Goal: Find specific page/section: Find specific page/section

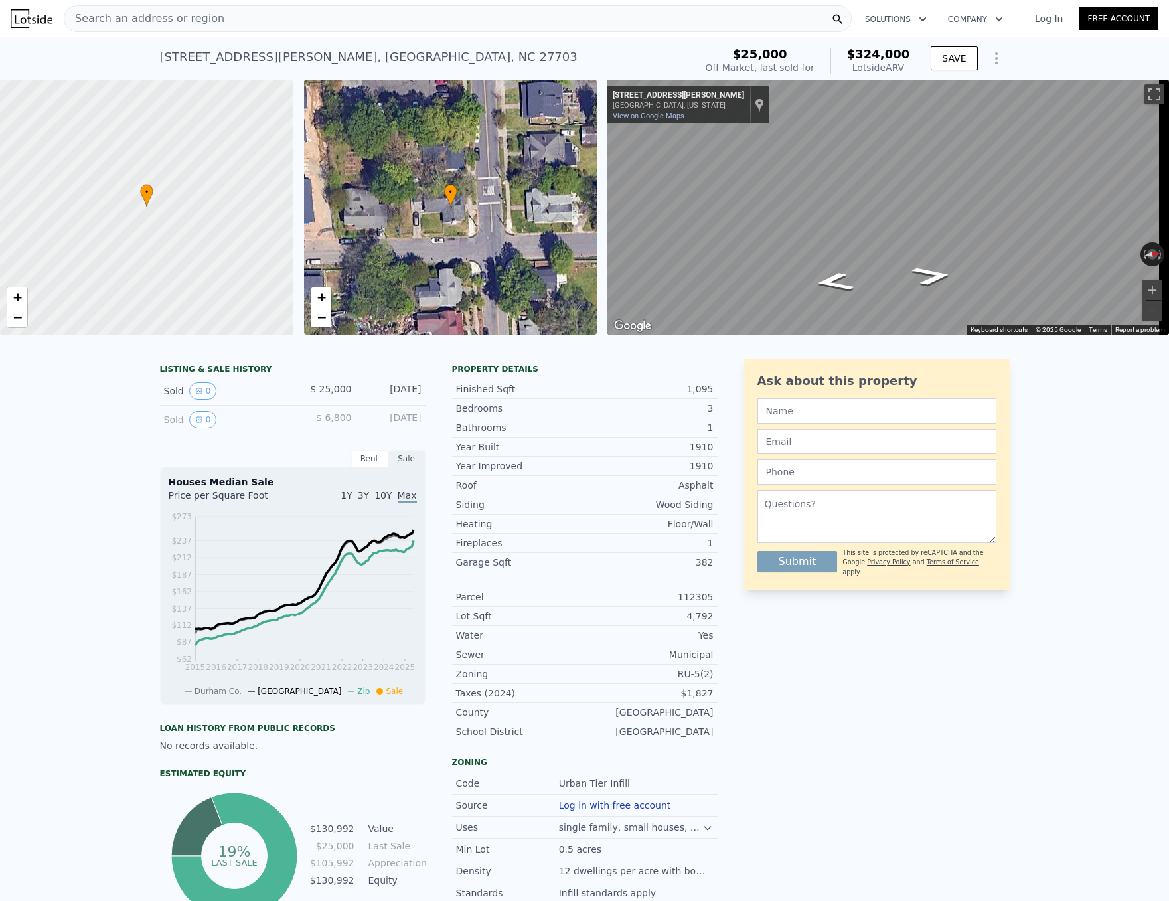
click at [210, 12] on div "Search an address or region" at bounding box center [458, 18] width 788 height 27
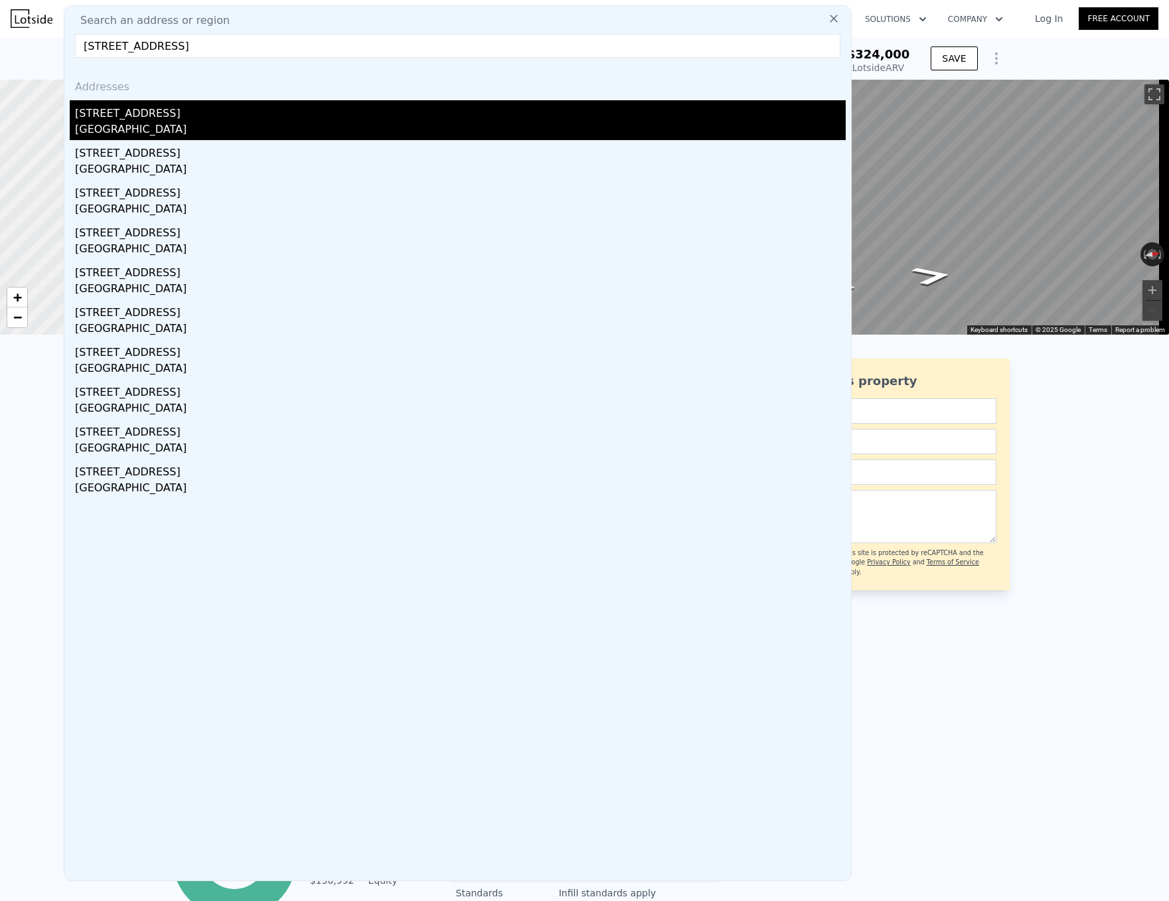
type input "[STREET_ADDRESS]"
click at [136, 120] on div "[STREET_ADDRESS]" at bounding box center [460, 110] width 771 height 21
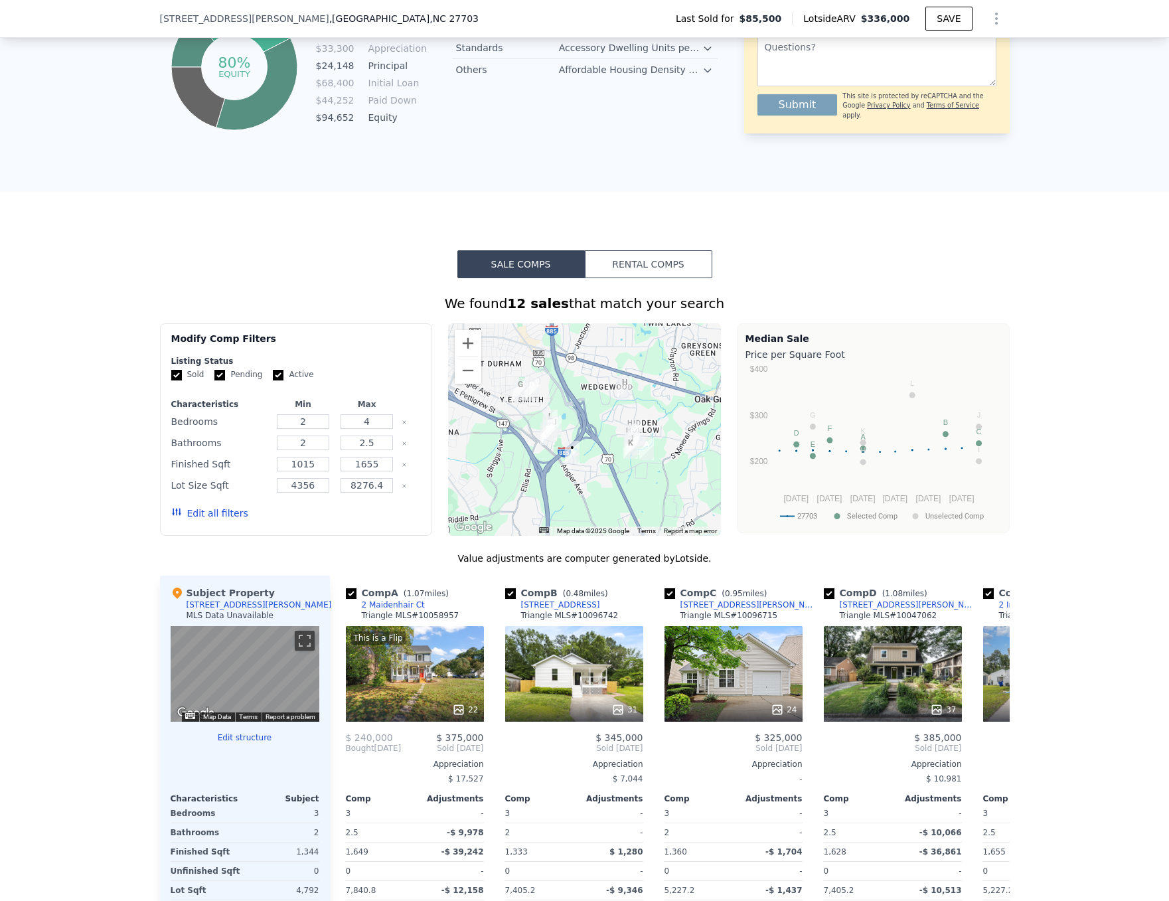
scroll to position [925, 0]
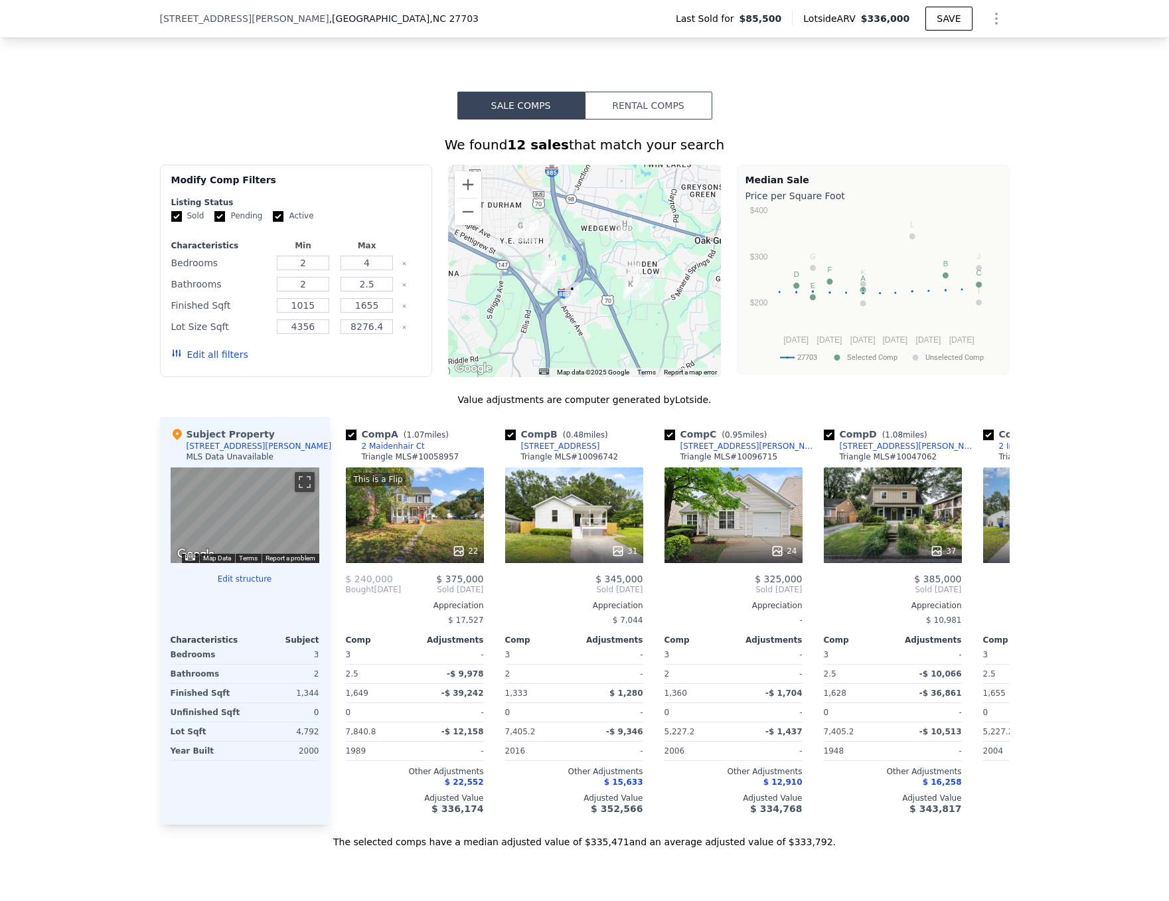
click at [39, 376] on div "We found 12 sales that match your search Filters Map Prices Modify Comp Filters…" at bounding box center [584, 483] width 1169 height 729
